Goal: Navigation & Orientation: Find specific page/section

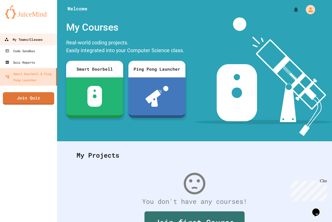
click at [30, 38] on div "My Teams/Classes" at bounding box center [23, 39] width 38 height 6
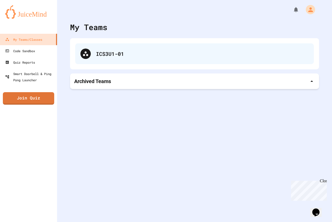
click at [132, 52] on div "ICS3U1-01" at bounding box center [202, 54] width 213 height 8
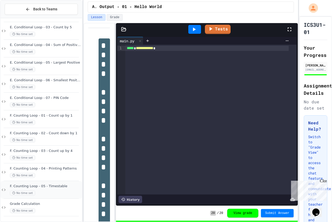
click at [51, 198] on div "F. Counting Loop - 05 - Timestable No time set" at bounding box center [41, 190] width 81 height 18
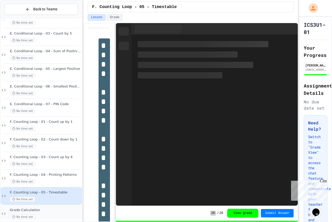
click at [53, 209] on span "Grade Calculation" at bounding box center [45, 210] width 71 height 4
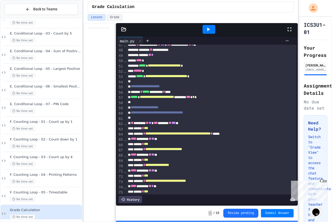
scroll to position [313, 0]
